Goal: Use online tool/utility: Use online tool/utility

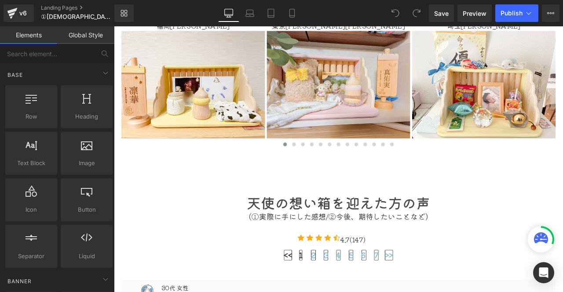
scroll to position [408, 0]
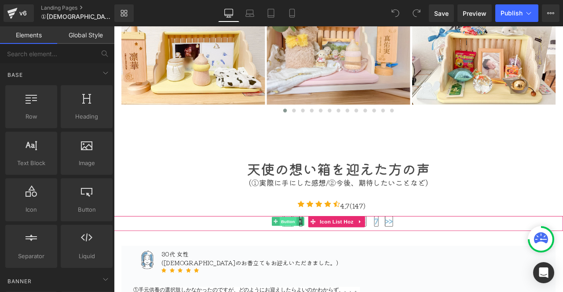
click at [317, 253] on span "Button" at bounding box center [320, 258] width 20 height 11
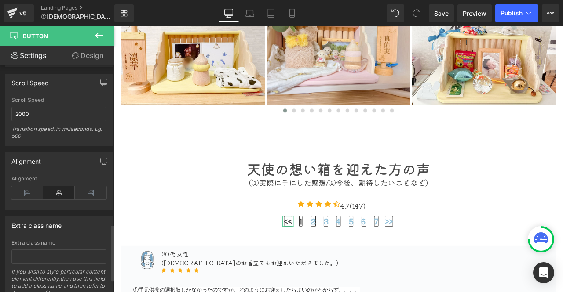
scroll to position [690, 0]
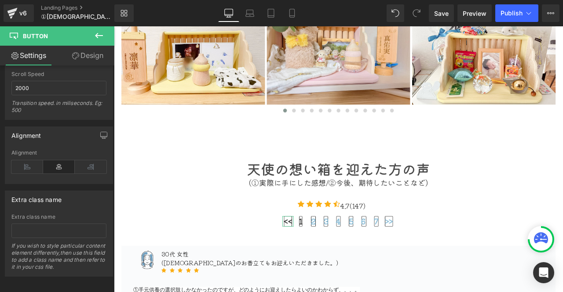
click at [90, 58] on link "Design" at bounding box center [87, 56] width 57 height 20
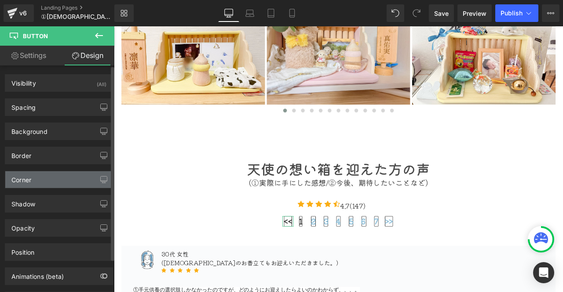
click at [50, 179] on div "Corner" at bounding box center [58, 179] width 107 height 17
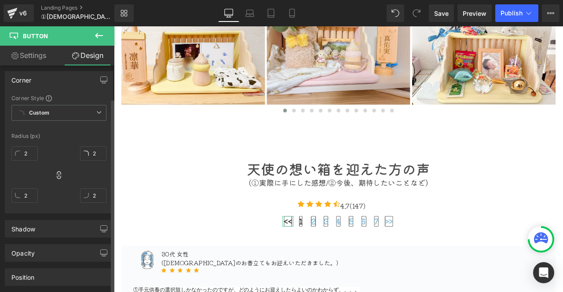
scroll to position [88, 0]
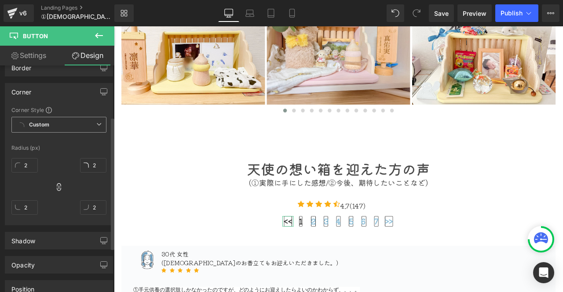
click at [50, 121] on span "Custom Setup Global Style" at bounding box center [58, 125] width 95 height 16
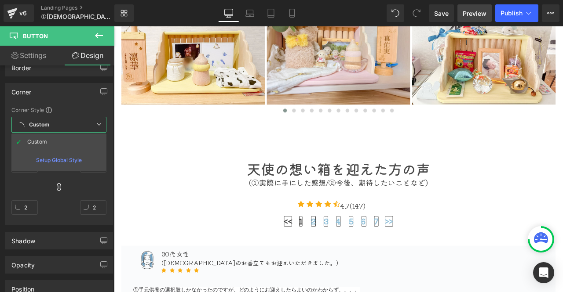
click at [472, 12] on span "Preview" at bounding box center [474, 13] width 24 height 9
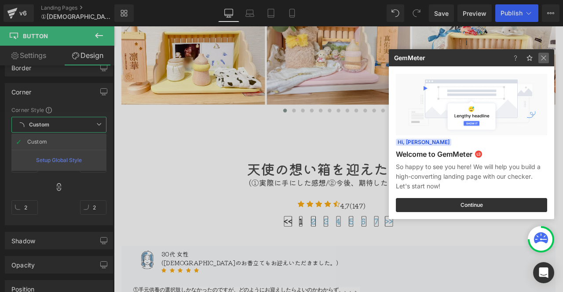
click at [546, 59] on img at bounding box center [543, 58] width 11 height 11
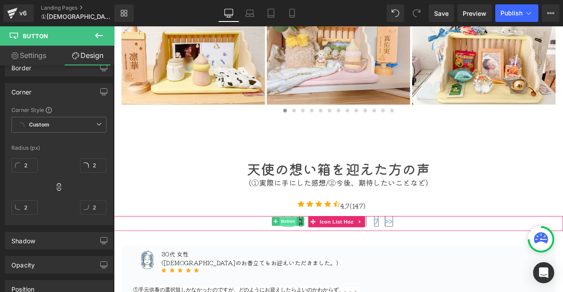
click at [319, 252] on span "Button" at bounding box center [320, 257] width 20 height 11
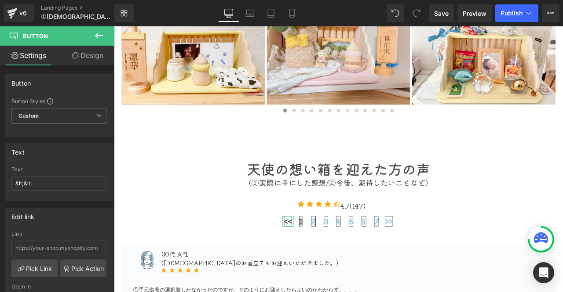
click at [88, 53] on link "Design" at bounding box center [87, 56] width 57 height 20
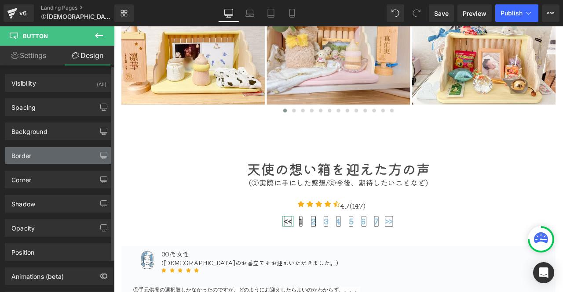
click at [33, 152] on div "Border" at bounding box center [58, 155] width 107 height 17
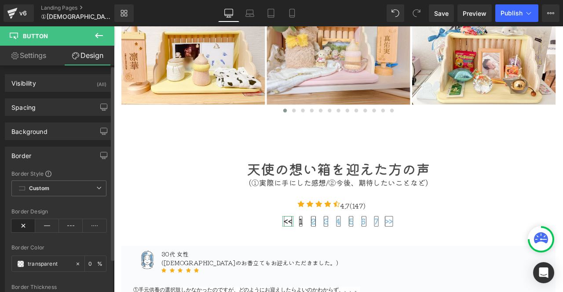
click at [33, 152] on div "Border" at bounding box center [58, 155] width 107 height 17
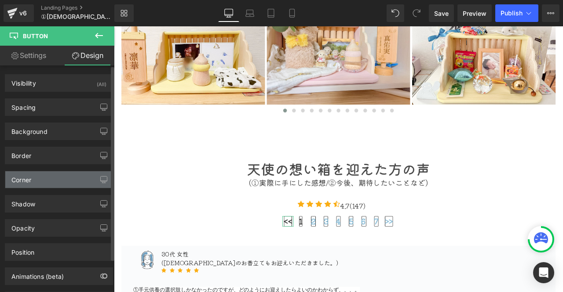
click at [32, 186] on div "Corner" at bounding box center [58, 179] width 107 height 17
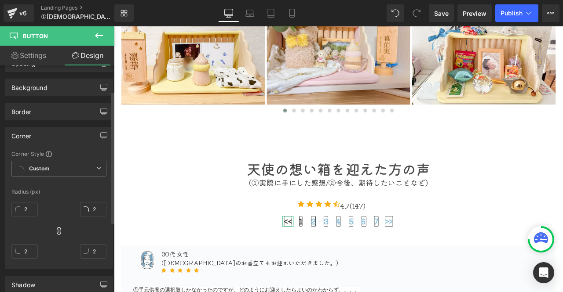
click at [34, 133] on div "Corner" at bounding box center [58, 135] width 107 height 17
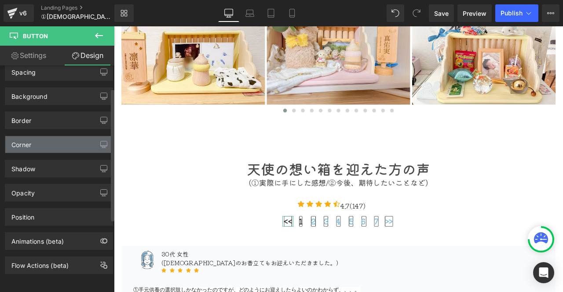
scroll to position [39, 0]
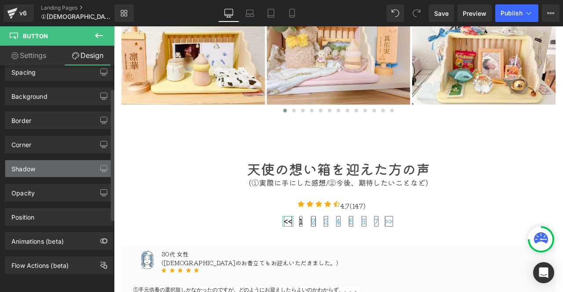
click at [41, 161] on div "Shadow" at bounding box center [58, 168] width 107 height 17
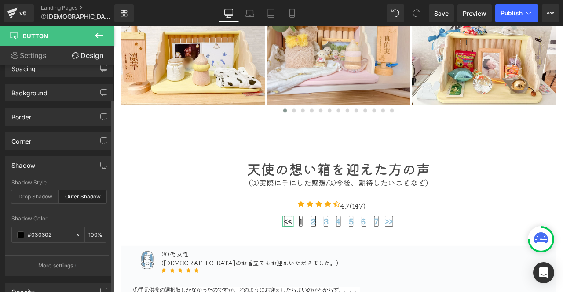
click at [41, 161] on div "Shadow" at bounding box center [58, 165] width 107 height 17
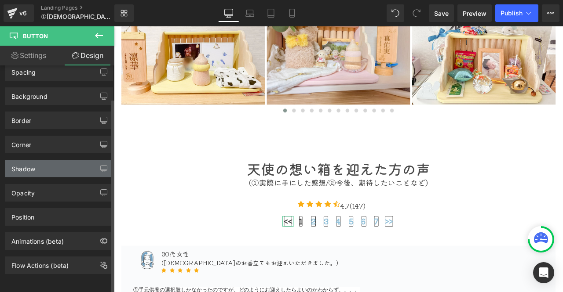
click at [41, 161] on div "Shadow" at bounding box center [58, 168] width 107 height 17
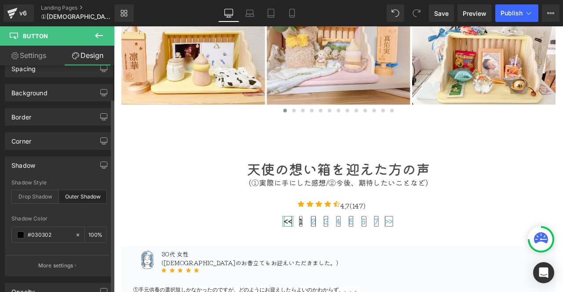
click at [41, 161] on div "Shadow" at bounding box center [58, 165] width 107 height 17
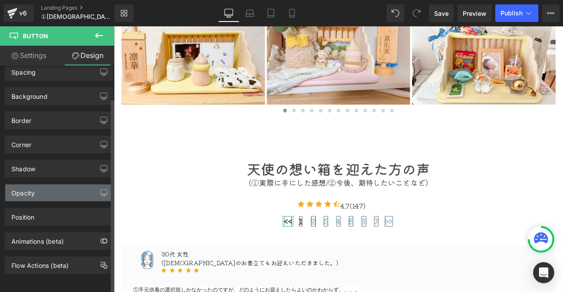
click at [45, 189] on div "Opacity" at bounding box center [58, 193] width 107 height 17
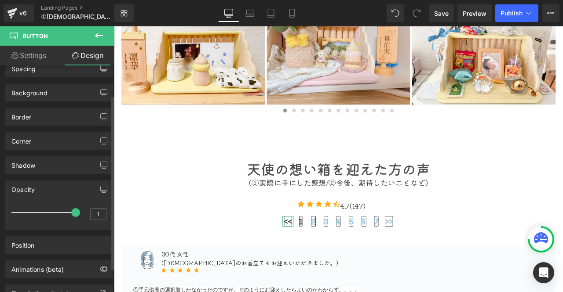
click at [45, 189] on div "Opacity" at bounding box center [58, 189] width 107 height 17
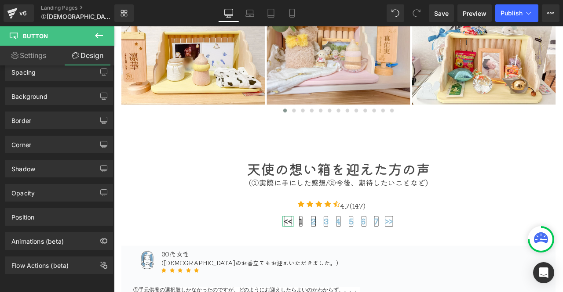
click at [26, 55] on link "Settings" at bounding box center [28, 56] width 57 height 20
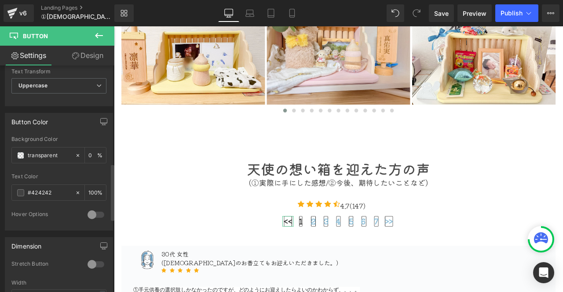
scroll to position [396, 0]
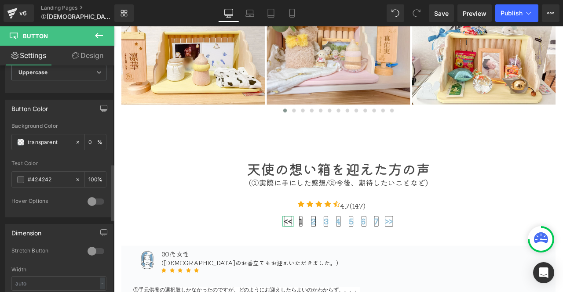
click at [87, 196] on div at bounding box center [95, 202] width 21 height 14
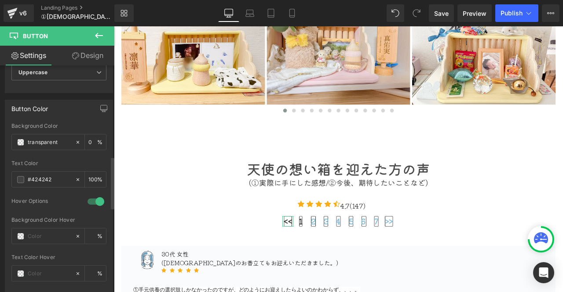
click at [90, 197] on div at bounding box center [95, 202] width 21 height 14
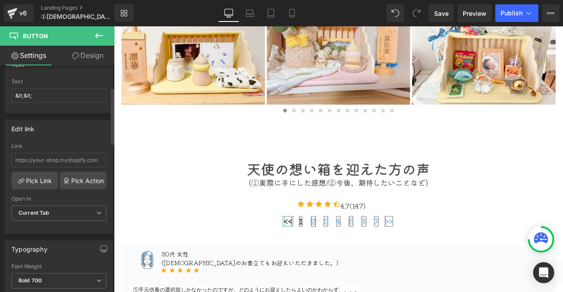
scroll to position [0, 0]
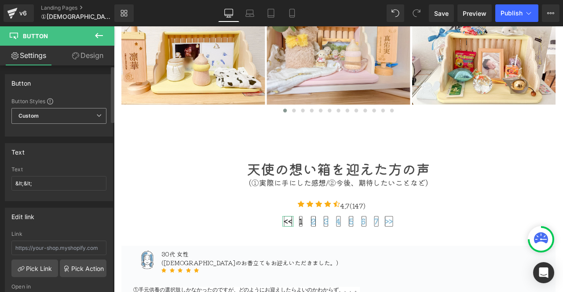
click at [98, 113] on icon at bounding box center [98, 115] width 5 height 5
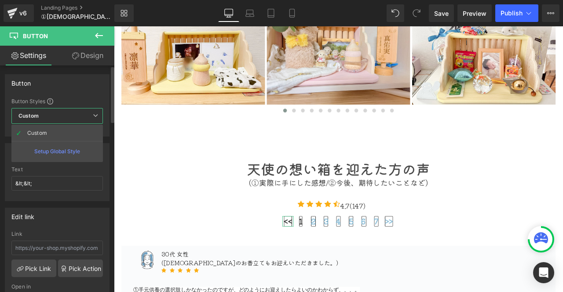
click at [98, 113] on icon at bounding box center [95, 115] width 5 height 5
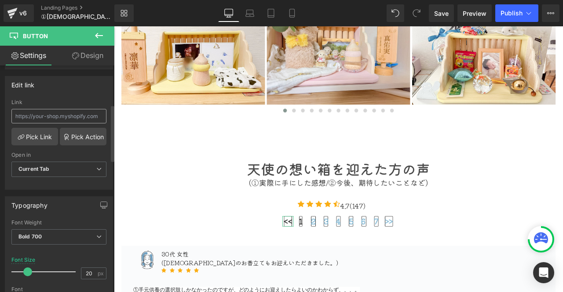
scroll to position [176, 0]
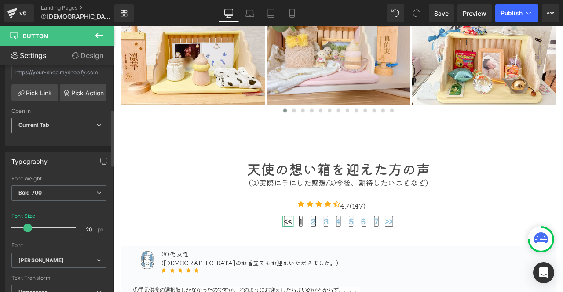
click at [64, 124] on span "Current Tab" at bounding box center [58, 125] width 95 height 15
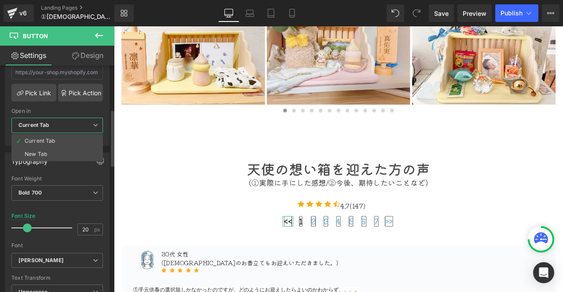
click at [64, 124] on span "Current Tab" at bounding box center [56, 125] width 91 height 15
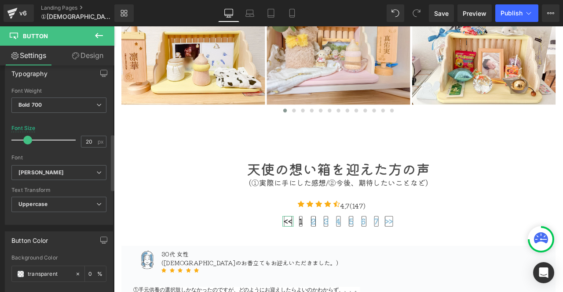
scroll to position [308, 0]
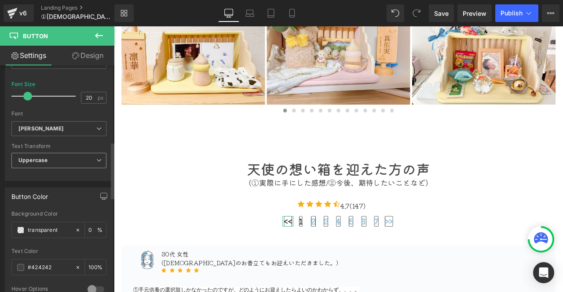
click at [84, 153] on span "Uppercase" at bounding box center [58, 160] width 95 height 15
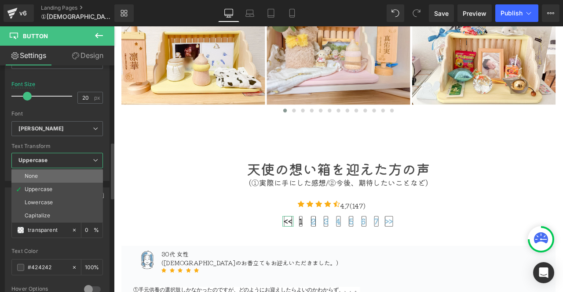
click at [71, 170] on li "None" at bounding box center [56, 176] width 91 height 13
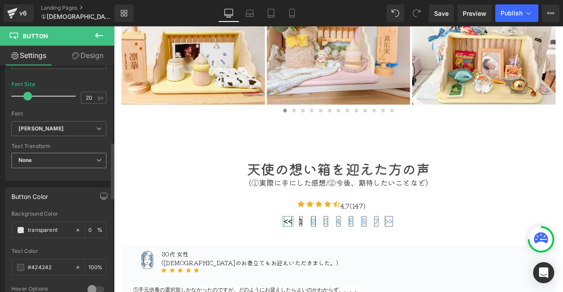
click at [71, 164] on span "None" at bounding box center [58, 160] width 95 height 15
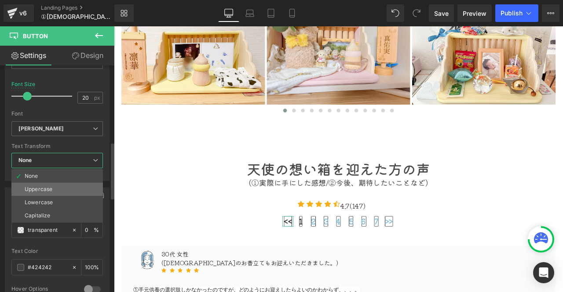
click at [71, 183] on li "Uppercase" at bounding box center [56, 189] width 91 height 13
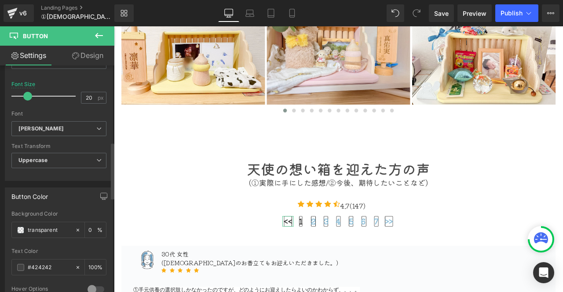
scroll to position [352, 0]
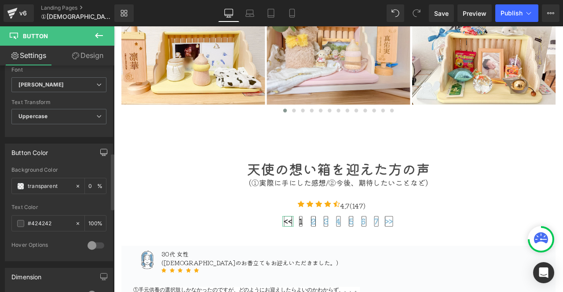
click at [101, 154] on icon "button" at bounding box center [104, 154] width 7 height 0
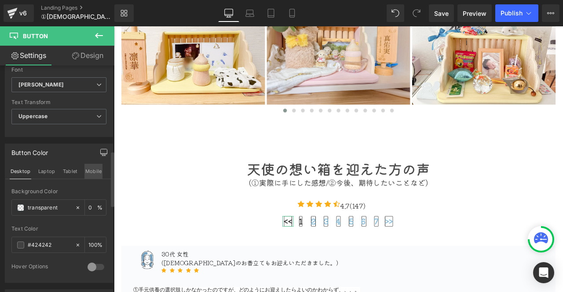
click at [85, 166] on button "Mobile" at bounding box center [93, 171] width 18 height 15
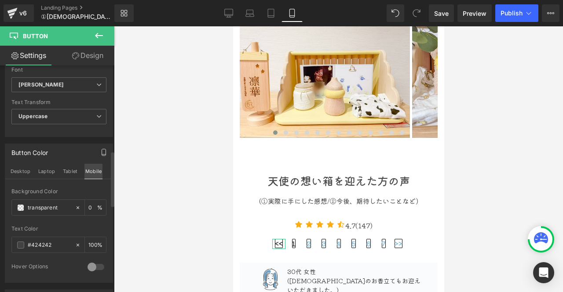
scroll to position [328, 0]
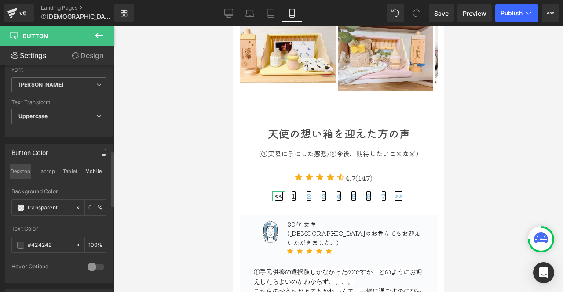
click at [22, 169] on button "Desktop" at bounding box center [21, 171] width 22 height 15
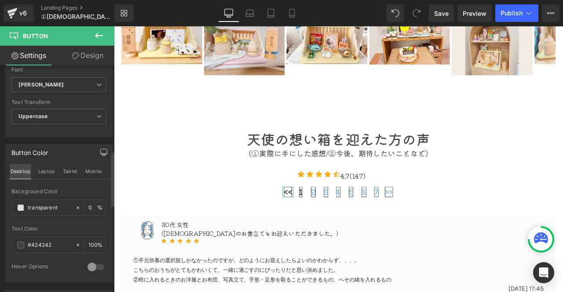
scroll to position [420, 0]
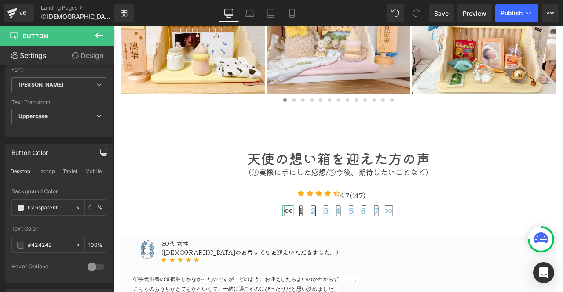
click at [88, 55] on link "Design" at bounding box center [87, 56] width 57 height 20
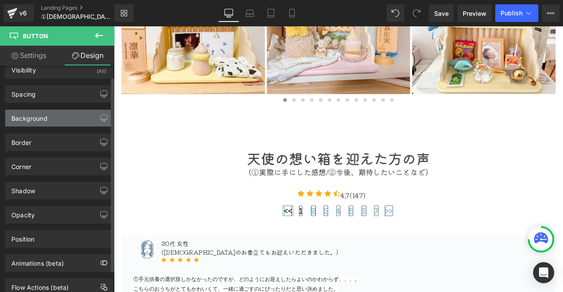
scroll to position [0, 0]
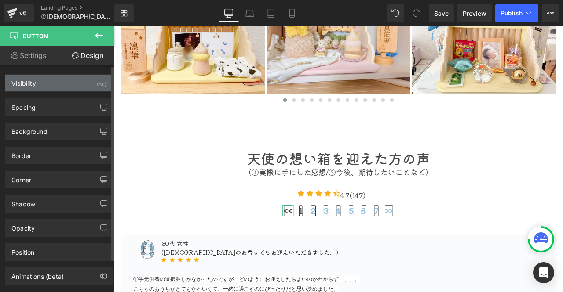
click at [25, 77] on div "Visibility" at bounding box center [23, 81] width 25 height 12
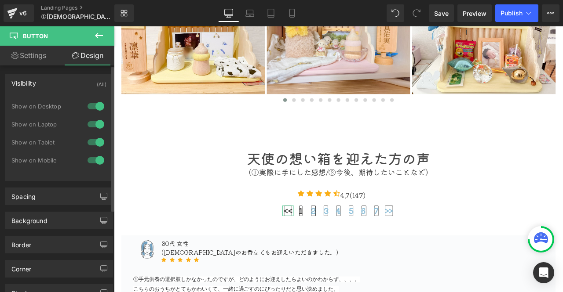
click at [27, 80] on div "Visibility" at bounding box center [23, 81] width 25 height 12
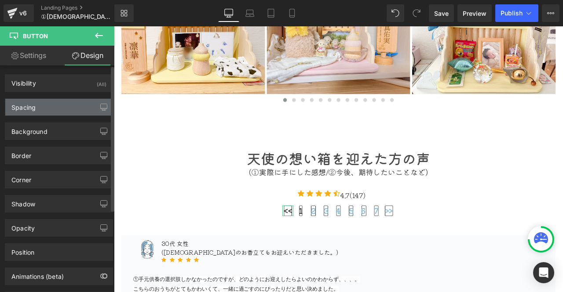
click at [32, 103] on div "Spacing" at bounding box center [23, 105] width 24 height 12
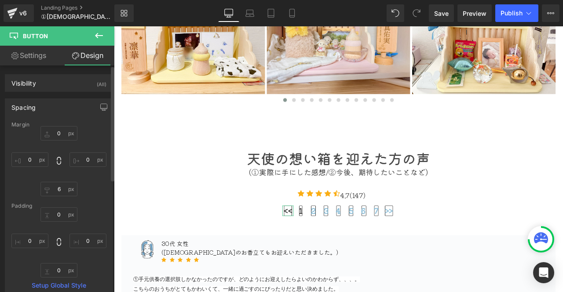
click at [32, 103] on div "Spacing" at bounding box center [23, 105] width 24 height 12
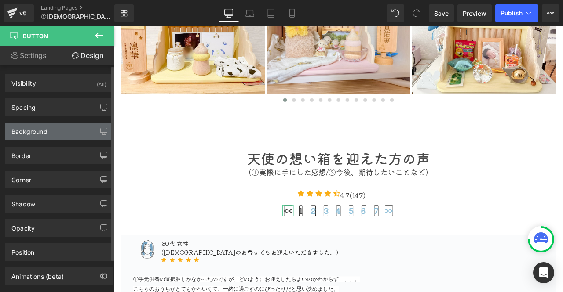
click at [34, 127] on div "Background" at bounding box center [29, 129] width 36 height 12
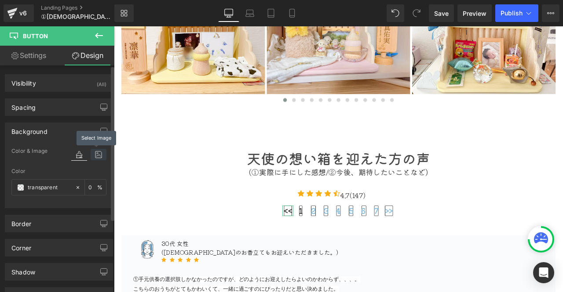
click at [95, 156] on icon at bounding box center [99, 154] width 16 height 11
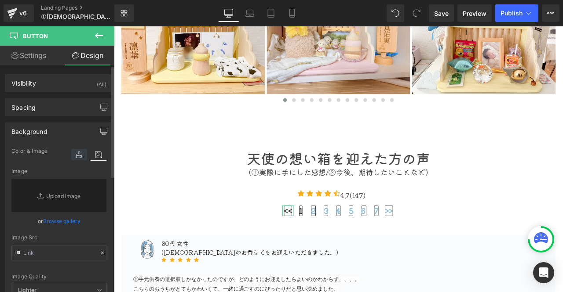
click at [71, 156] on icon at bounding box center [79, 154] width 16 height 11
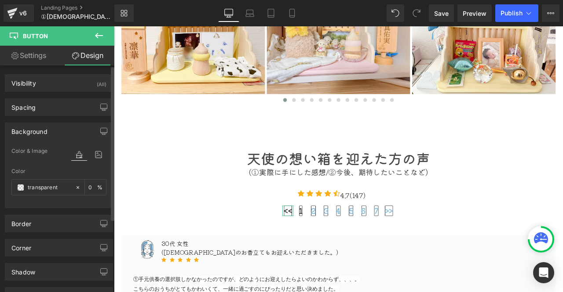
click at [51, 128] on div "Background" at bounding box center [58, 131] width 107 height 17
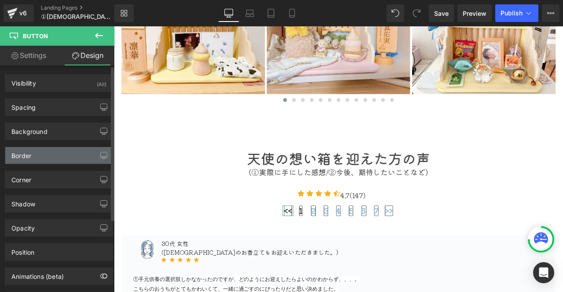
click at [43, 147] on div "Border" at bounding box center [58, 155] width 107 height 17
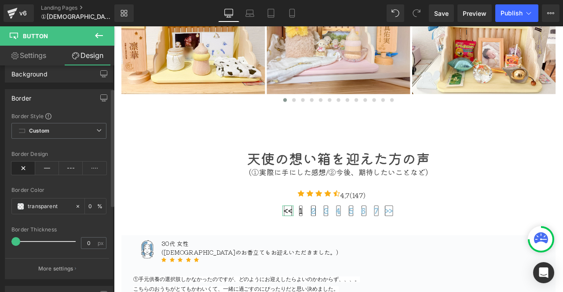
scroll to position [44, 0]
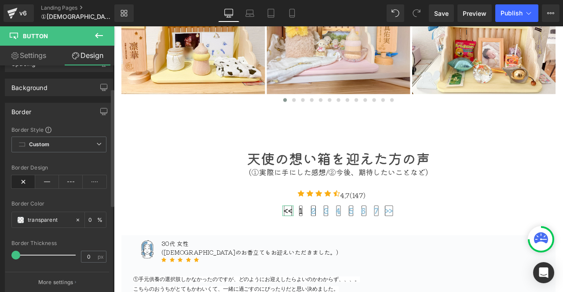
click at [42, 148] on span "Custom Setup Global Style" at bounding box center [58, 145] width 95 height 16
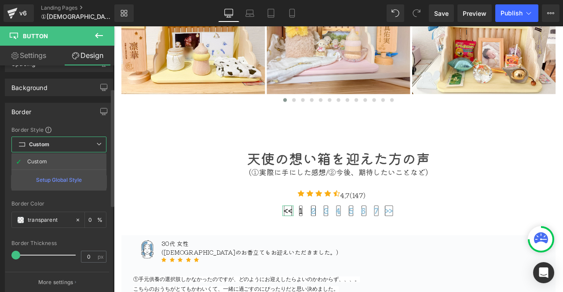
click at [42, 148] on span "Custom Setup Global Style" at bounding box center [58, 145] width 95 height 16
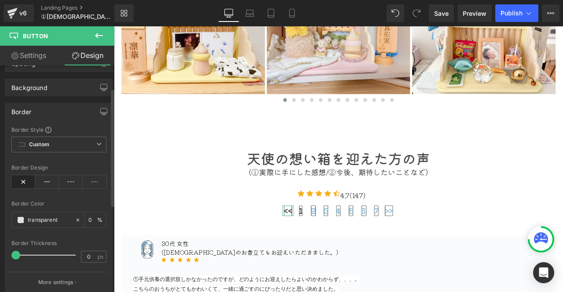
click at [40, 114] on div "Border" at bounding box center [58, 111] width 107 height 17
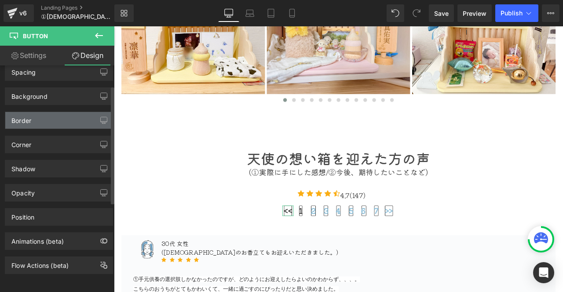
scroll to position [39, 0]
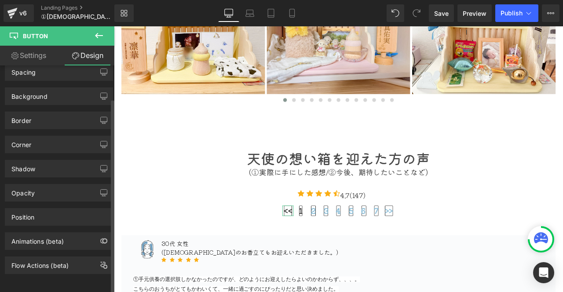
click at [49, 184] on div "Opacity 1 1" at bounding box center [59, 193] width 108 height 18
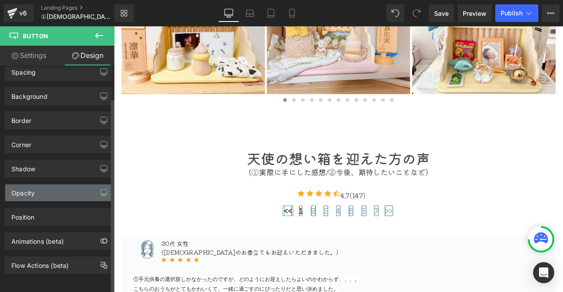
click at [49, 185] on div "Opacity" at bounding box center [58, 193] width 107 height 17
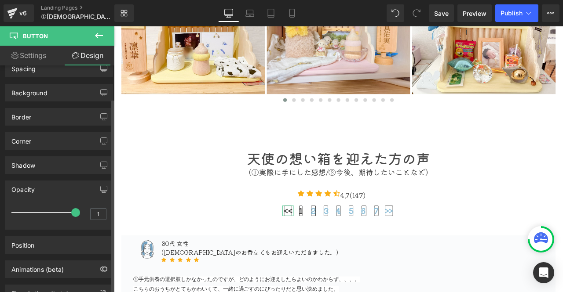
scroll to position [44, 0]
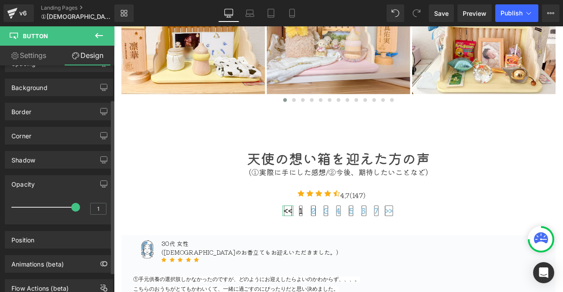
click at [16, 181] on div "Opacity" at bounding box center [22, 182] width 23 height 12
click at [23, 182] on div "Opacity" at bounding box center [22, 182] width 23 height 12
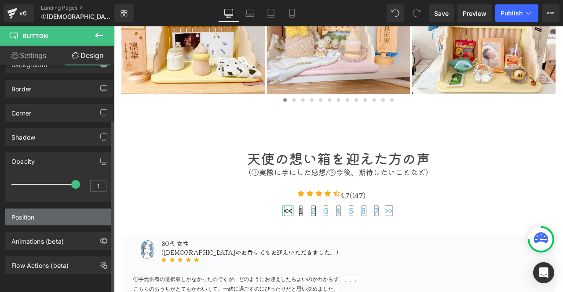
click at [23, 211] on div "Position" at bounding box center [22, 215] width 23 height 12
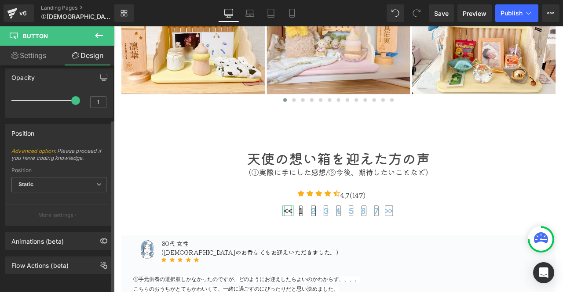
scroll to position [66, 0]
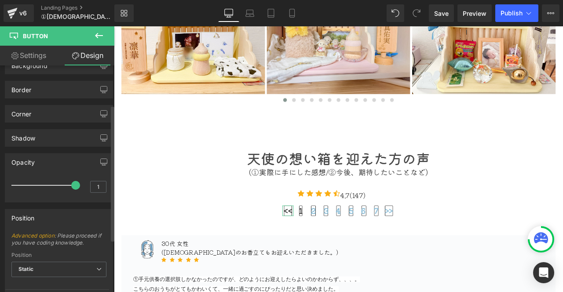
click at [25, 218] on div "Position" at bounding box center [22, 216] width 23 height 12
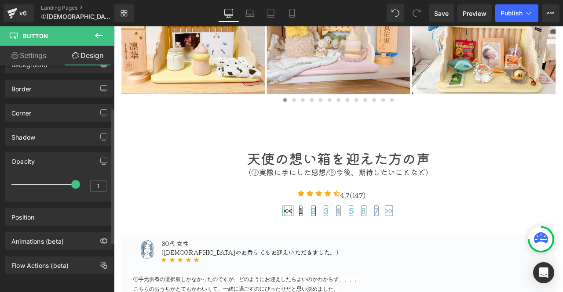
scroll to position [70, 0]
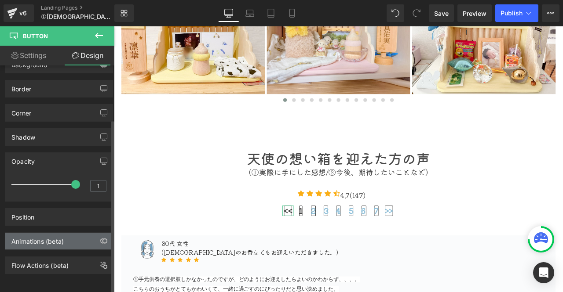
click at [29, 239] on div "Animations (beta)" at bounding box center [37, 239] width 52 height 12
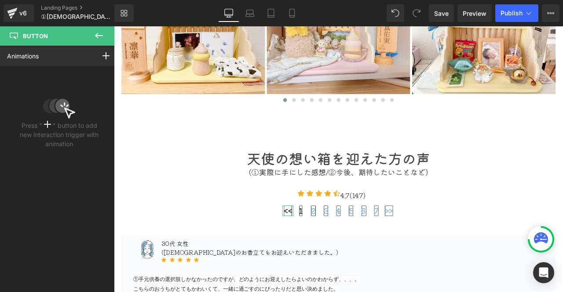
click at [33, 56] on link "Animations" at bounding box center [23, 55] width 32 height 9
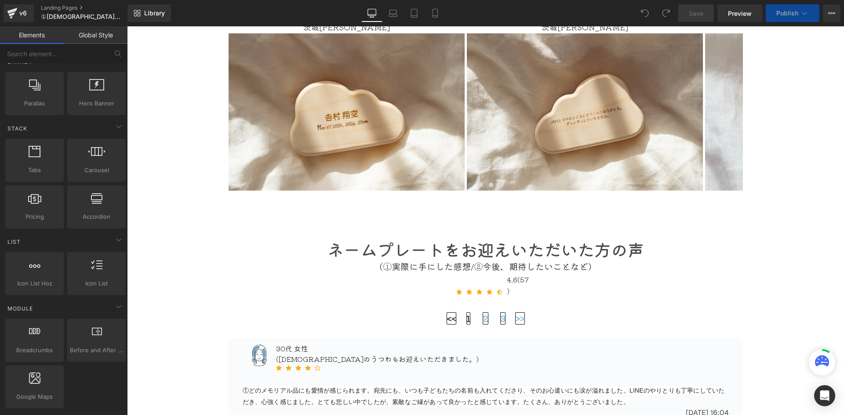
scroll to position [264, 0]
